Goal: Task Accomplishment & Management: Use online tool/utility

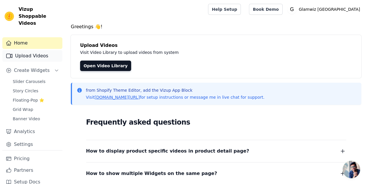
click at [13, 50] on link "Upload Videos" at bounding box center [32, 56] width 60 height 12
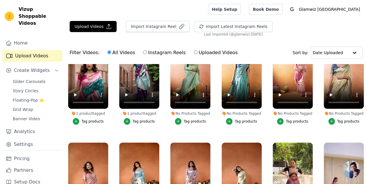
scroll to position [1212, 0]
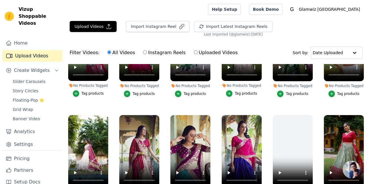
click at [154, 56] on label "Instagram Reels" at bounding box center [164, 53] width 43 height 8
click at [147, 54] on input "Instagram Reels" at bounding box center [145, 52] width 4 height 4
radio input "true"
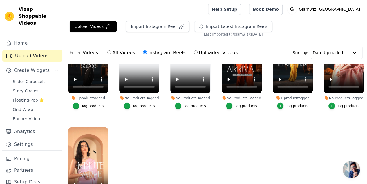
scroll to position [745, 0]
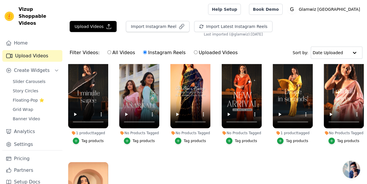
click at [202, 55] on label "Uploaded Videos" at bounding box center [216, 53] width 44 height 8
click at [198, 54] on input "Uploaded Videos" at bounding box center [196, 52] width 4 height 4
radio input "true"
click at [194, 52] on label "Uploaded Videos" at bounding box center [216, 53] width 44 height 8
click at [194, 52] on input "Uploaded Videos" at bounding box center [196, 52] width 4 height 4
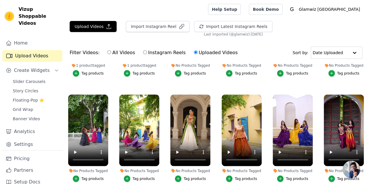
scroll to position [692, 0]
